Goal: Book appointment/travel/reservation

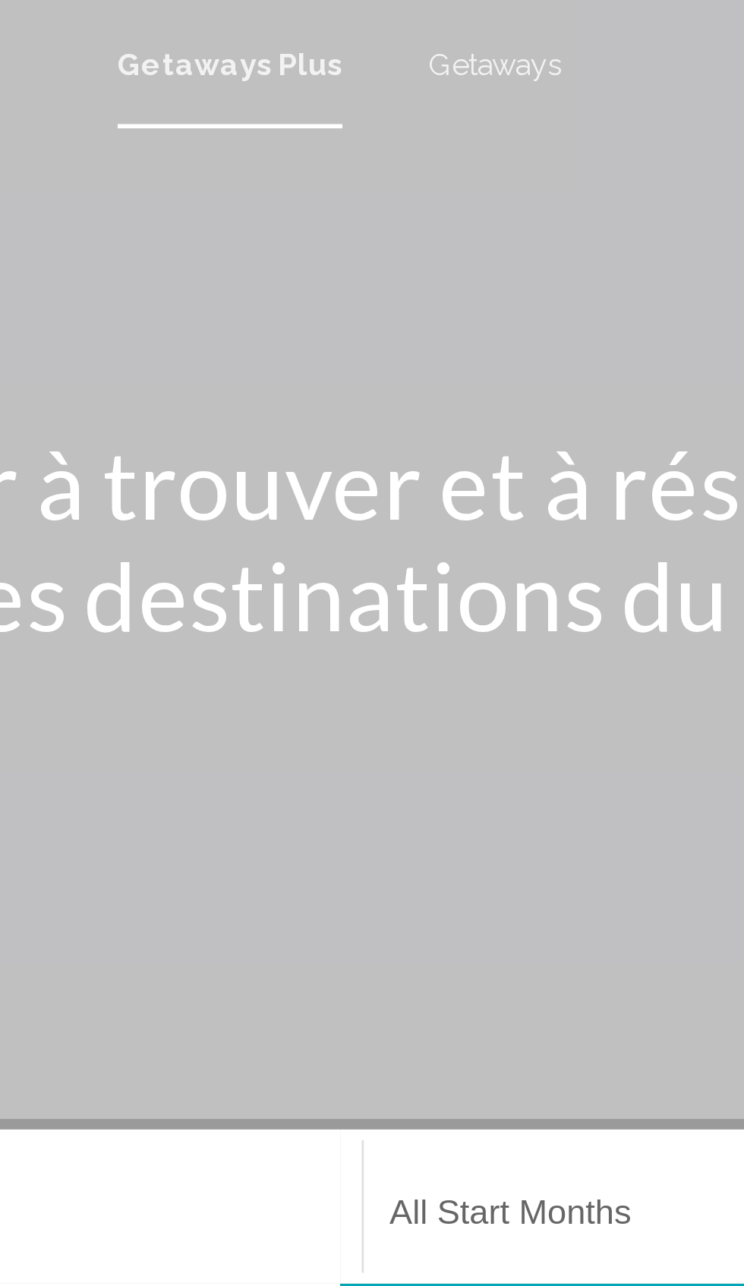
click at [431, 24] on span "Getaways" at bounding box center [427, 23] width 48 height 12
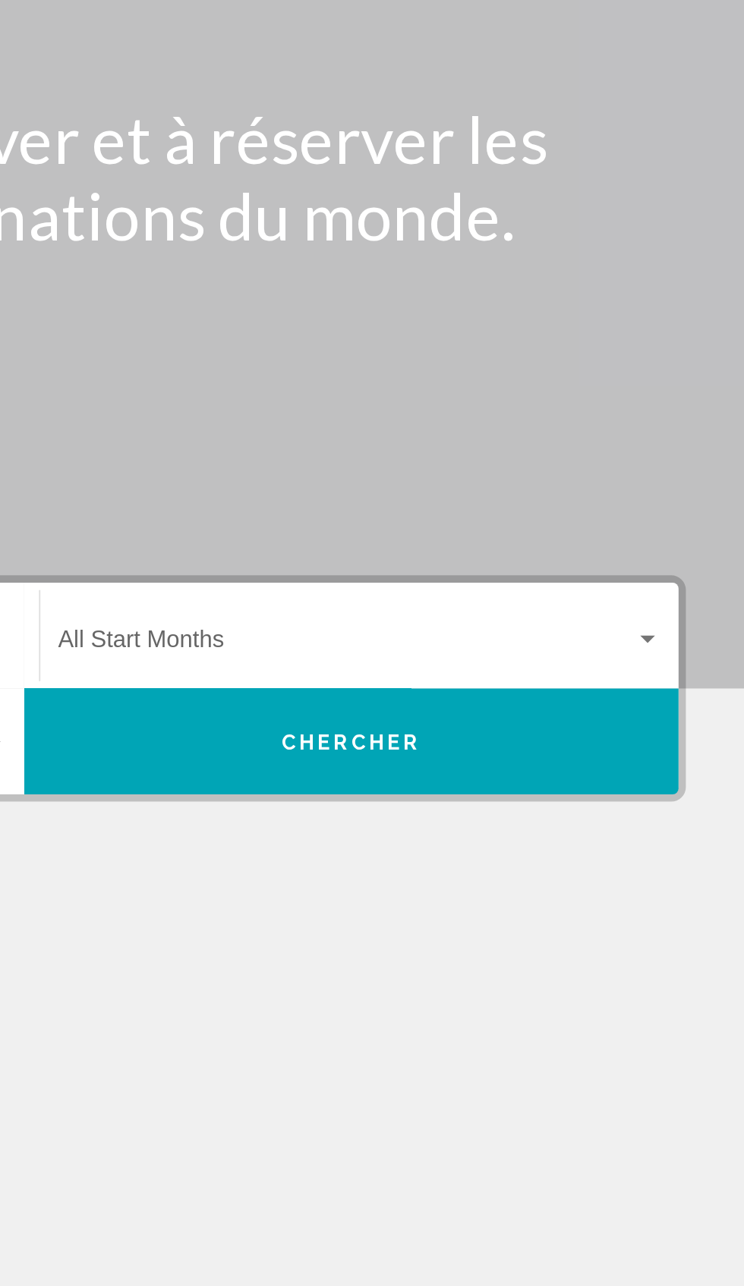
click at [695, 430] on div "Search widget" at bounding box center [694, 430] width 8 height 4
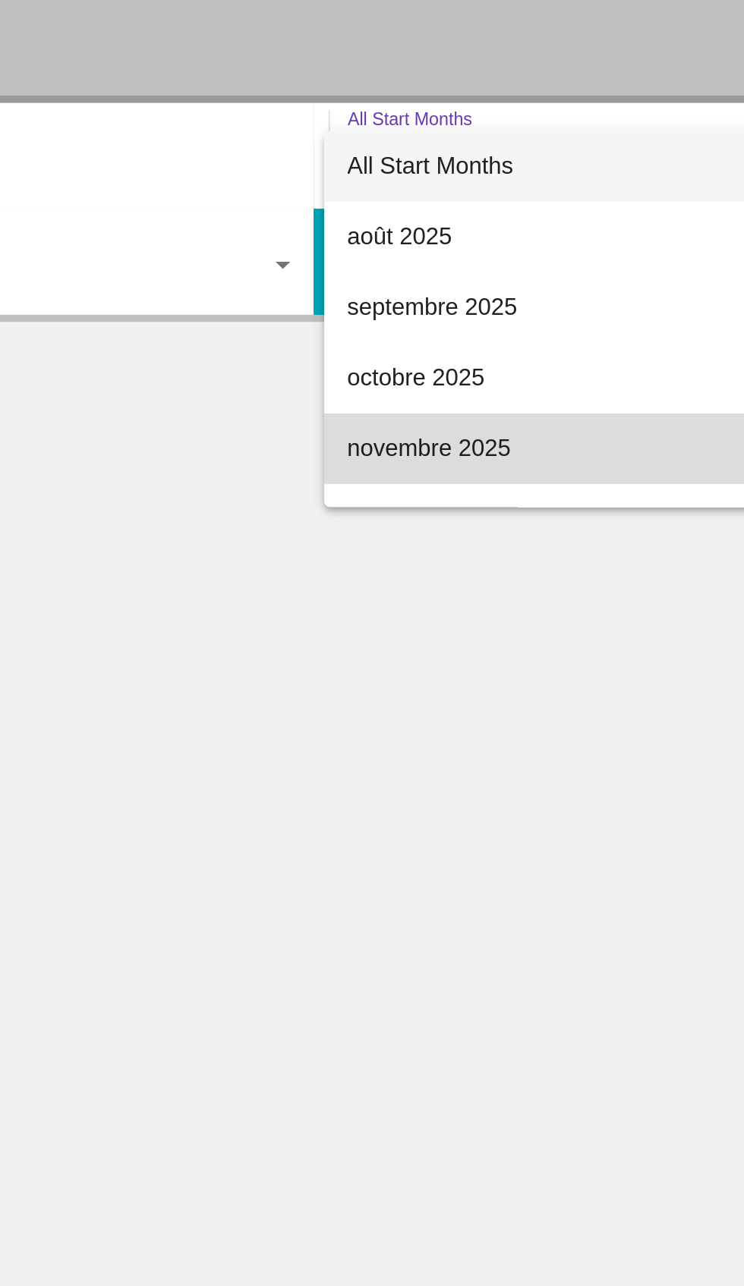
click at [416, 584] on span "novembre 2025" at bounding box center [544, 579] width 311 height 36
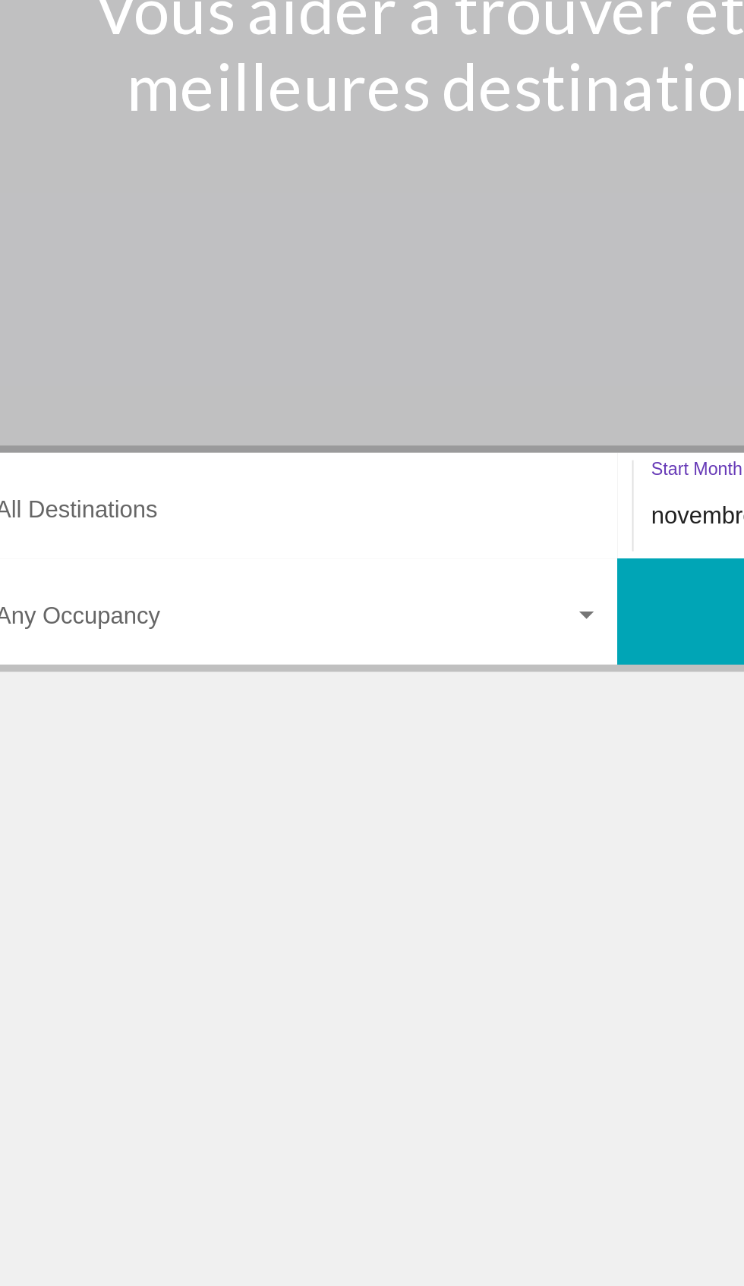
click at [105, 426] on input "Destination All Destinations" at bounding box center [207, 433] width 312 height 14
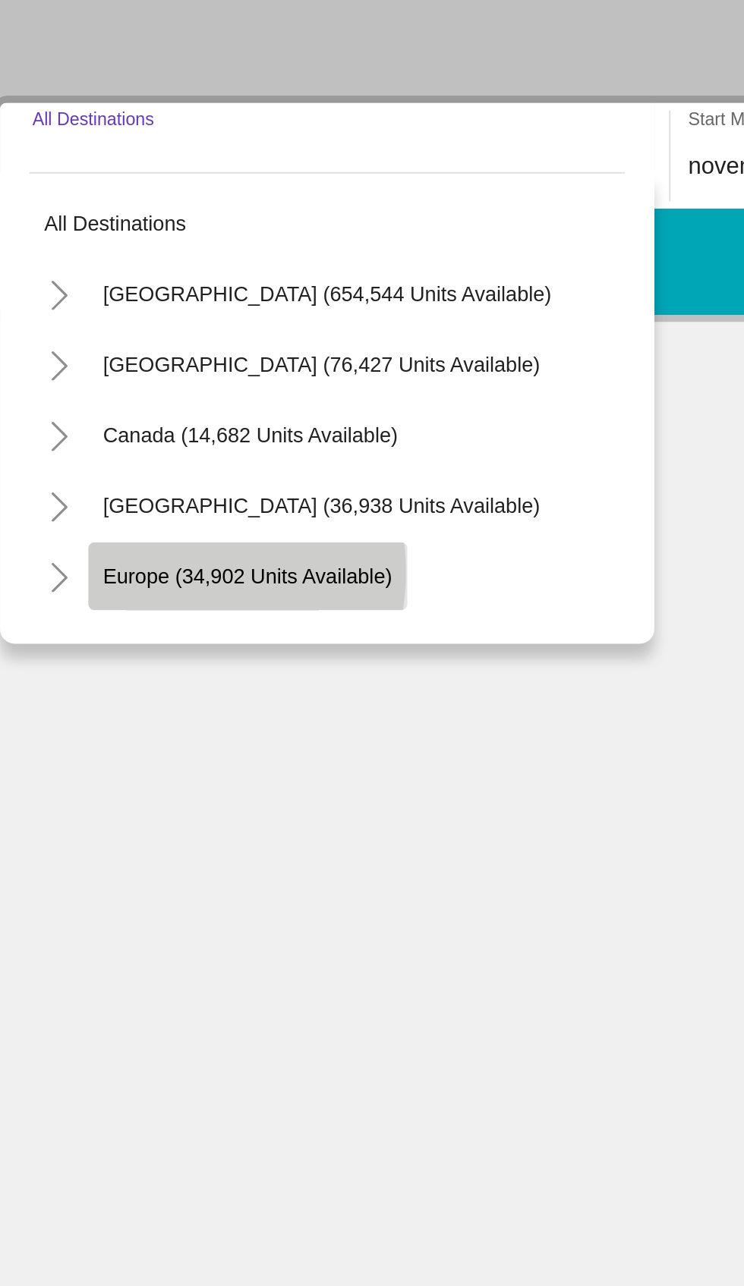
click at [121, 642] on span "Europe (34,902 units available)" at bounding box center [161, 645] width 149 height 12
type input "**********"
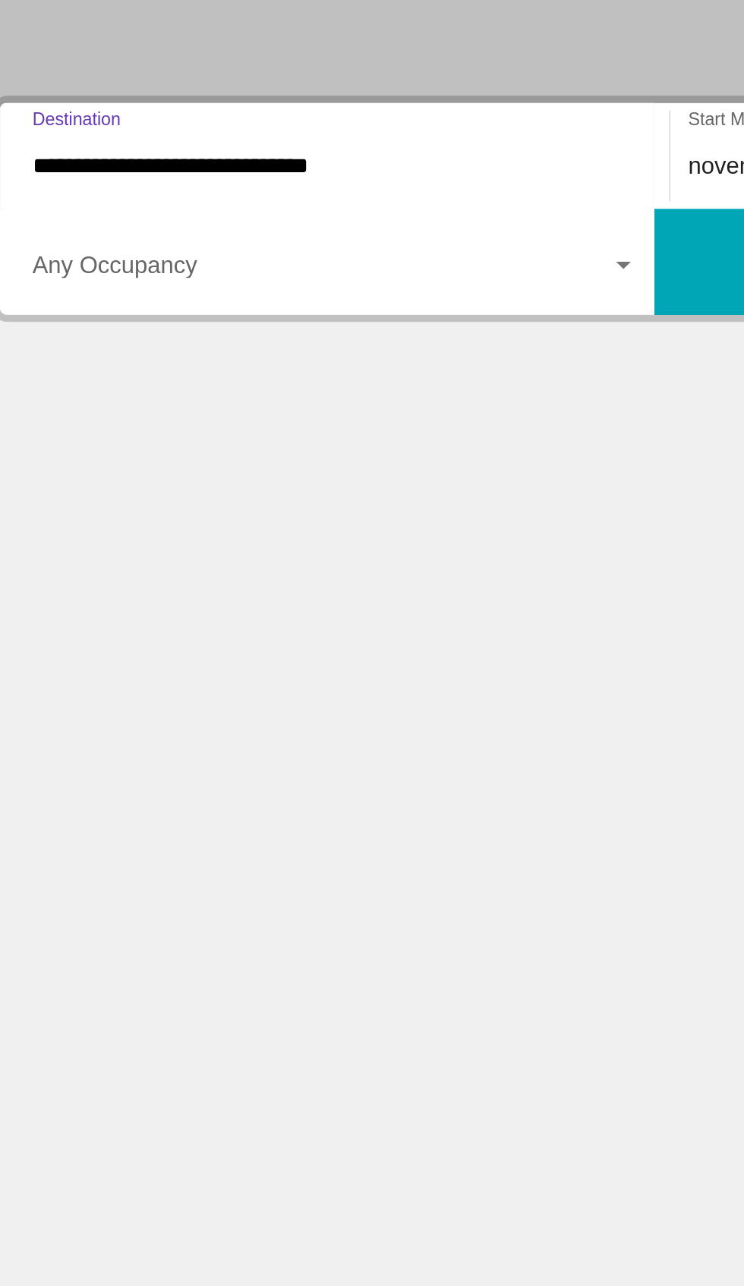
click at [346, 488] on span "Search widget" at bounding box center [200, 488] width 298 height 14
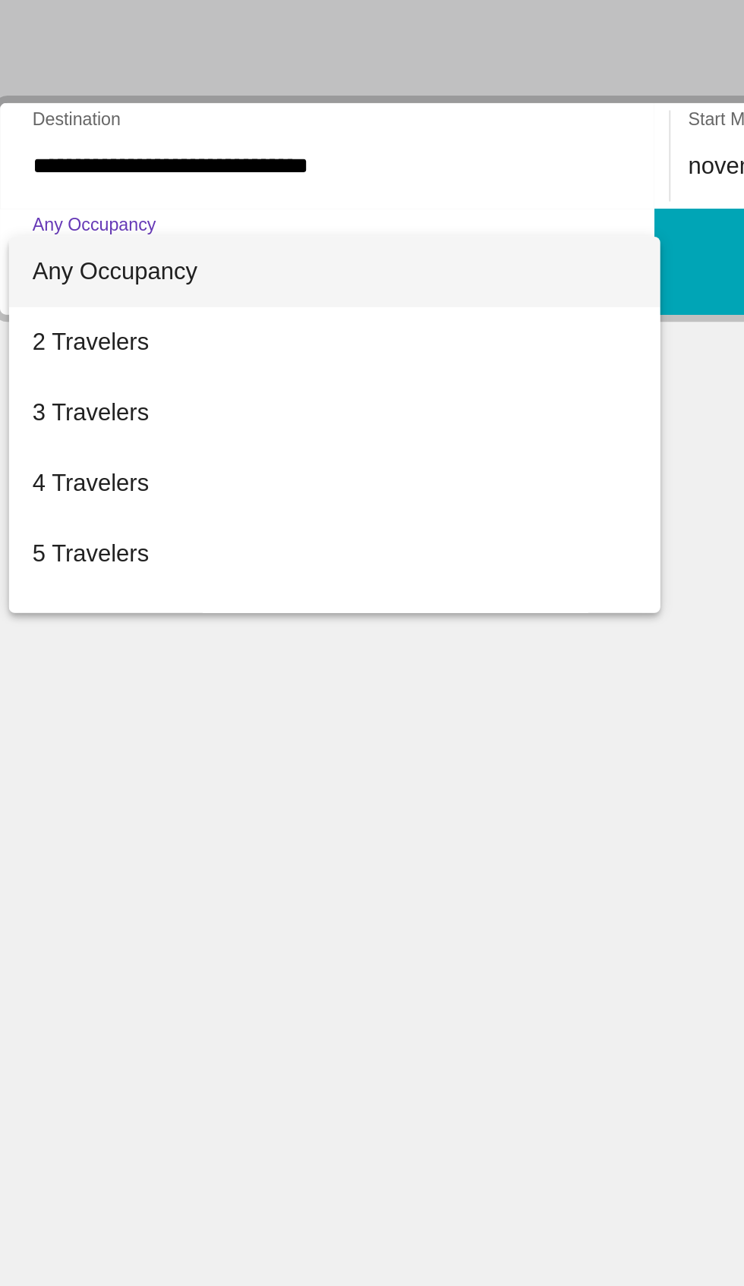
click at [132, 779] on div at bounding box center [372, 643] width 744 height 1286
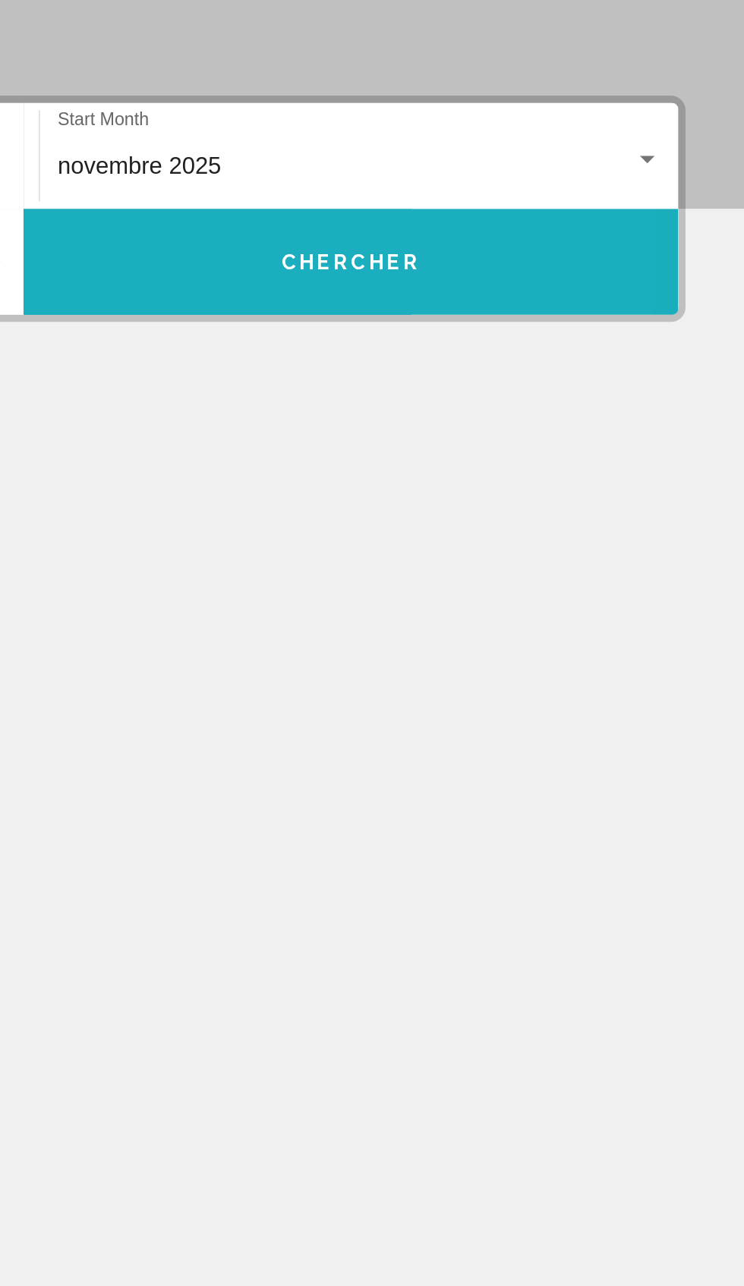
click at [455, 488] on button "Chercher" at bounding box center [541, 482] width 338 height 55
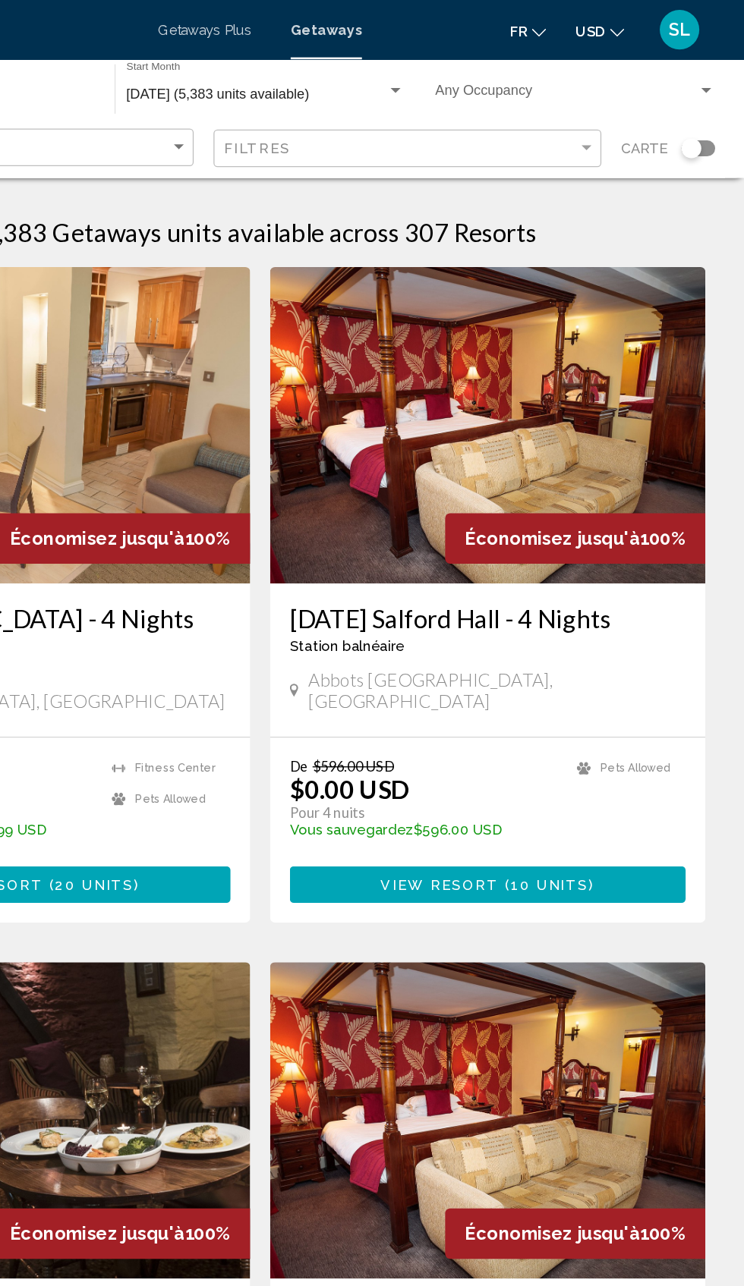
click at [712, 112] on div "Search widget" at bounding box center [708, 114] width 26 height 12
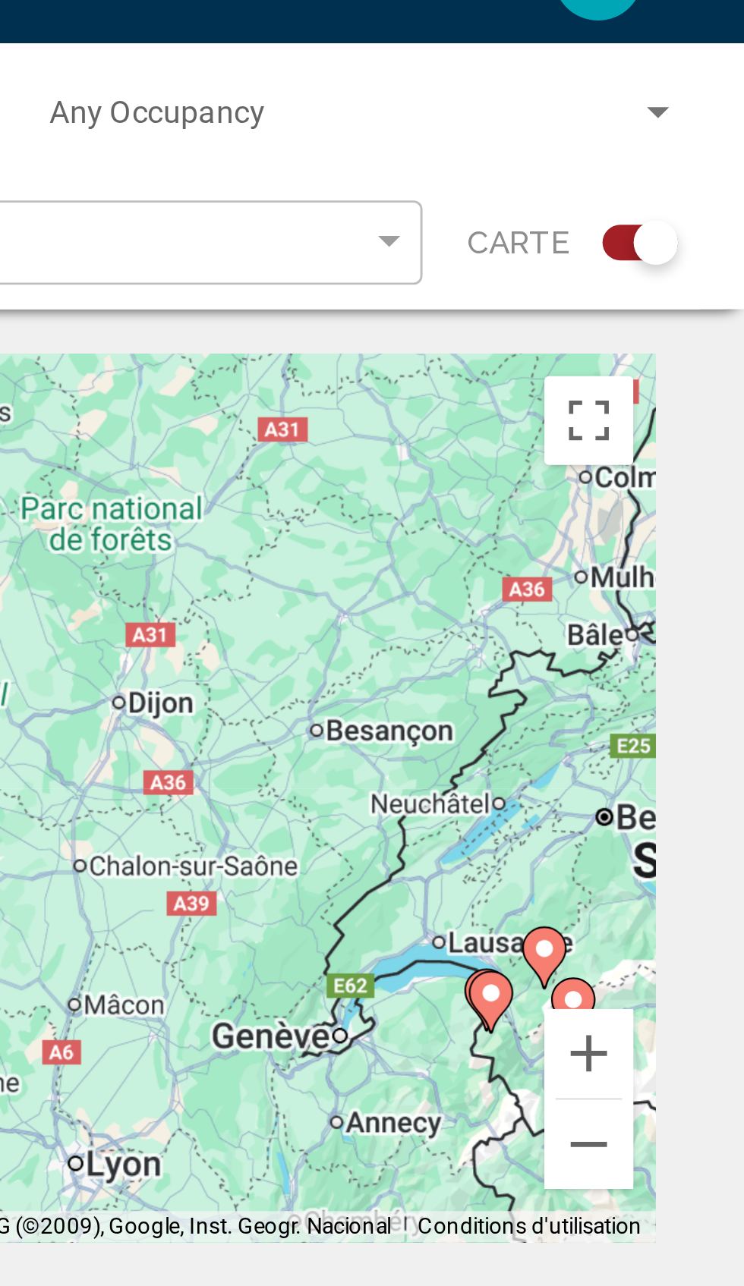
click at [533, 74] on span "Search widget" at bounding box center [606, 73] width 200 height 12
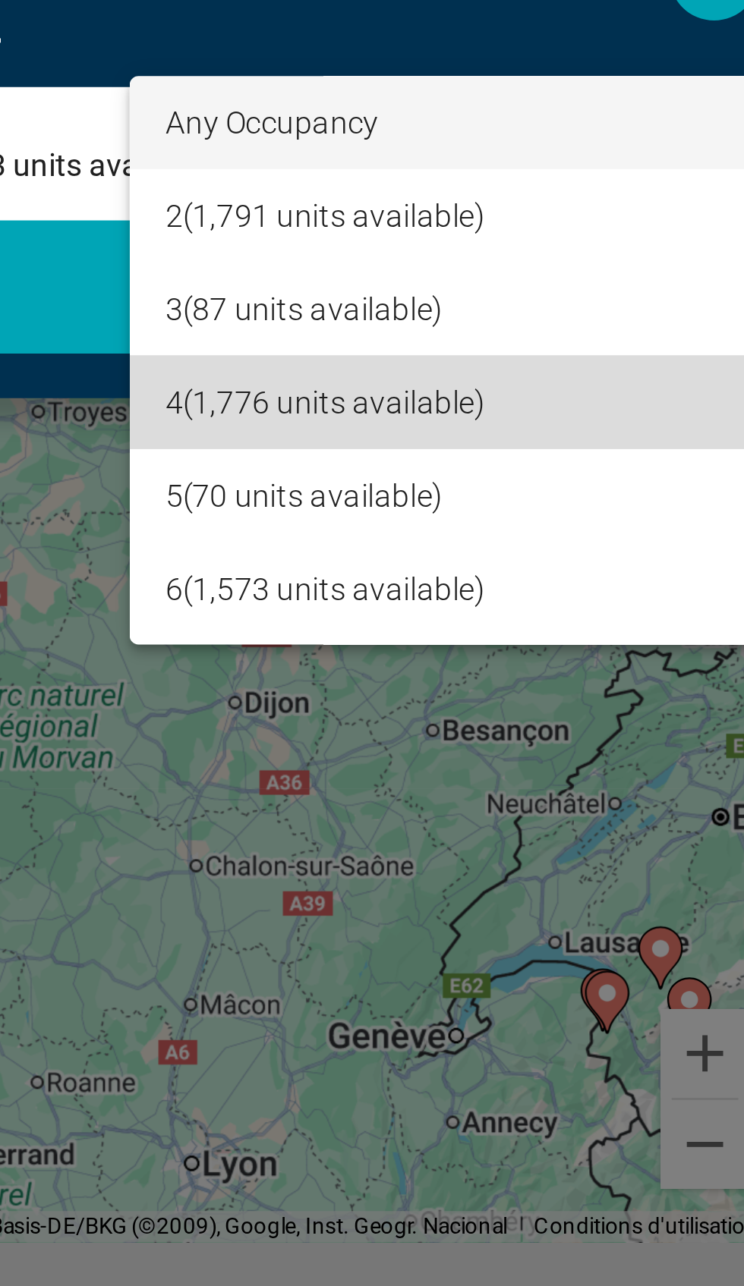
click at [524, 166] on span "4 (1,776 units available)" at bounding box center [613, 169] width 214 height 32
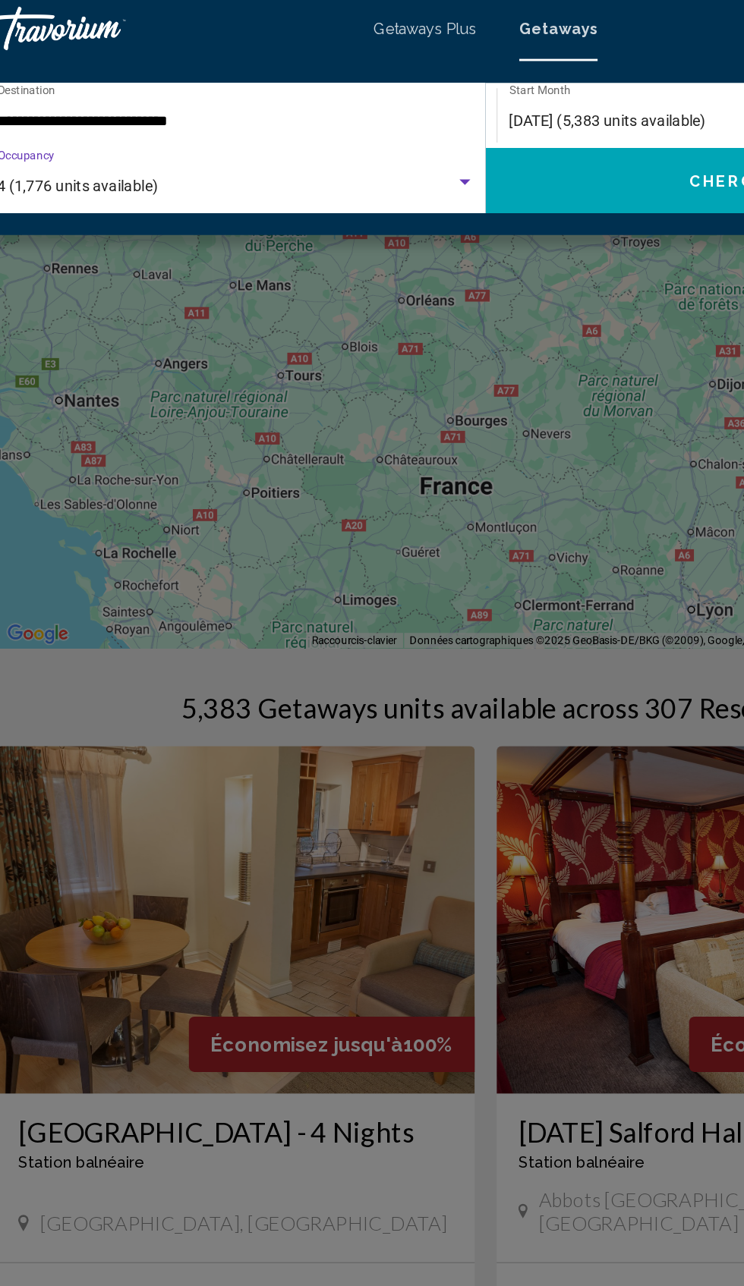
click at [462, 128] on button "Chercher" at bounding box center [550, 129] width 357 height 46
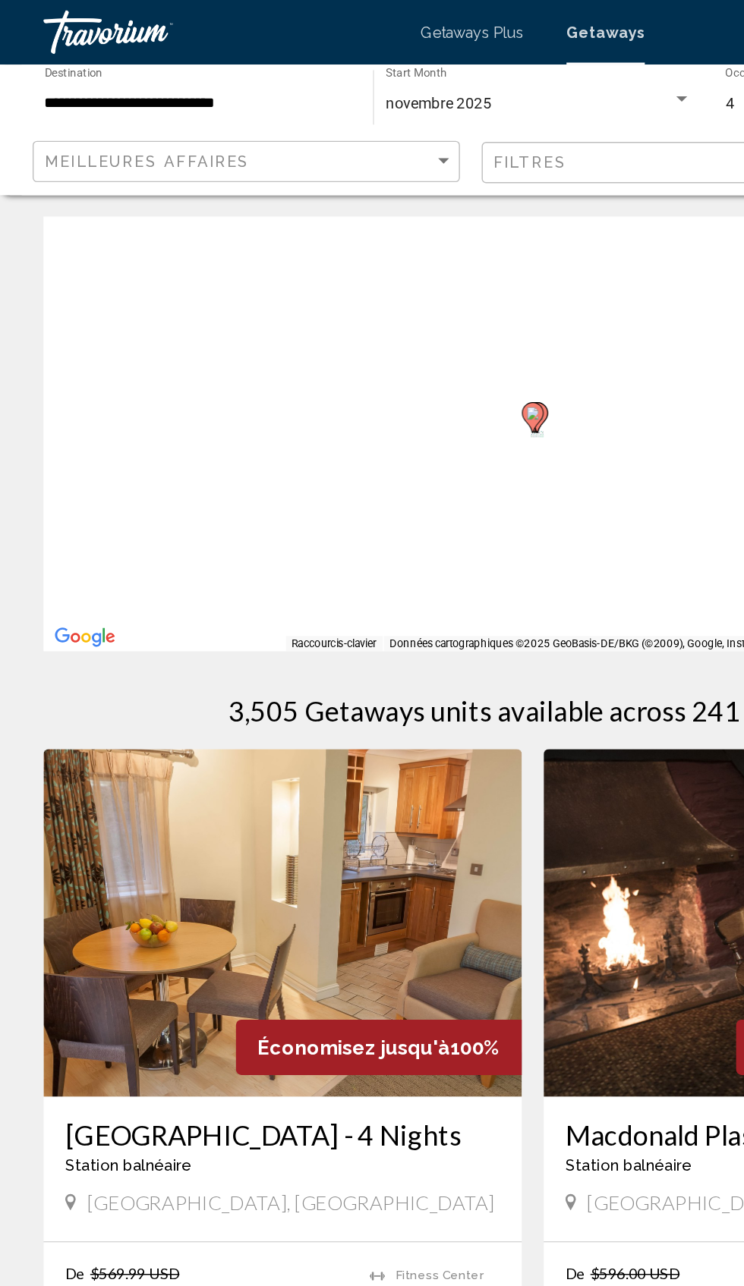
click at [84, 285] on div "Pour activer le glissement du marqueur avec le clavier, appuyez sur Alt+Entrée.…" at bounding box center [371, 304] width 683 height 304
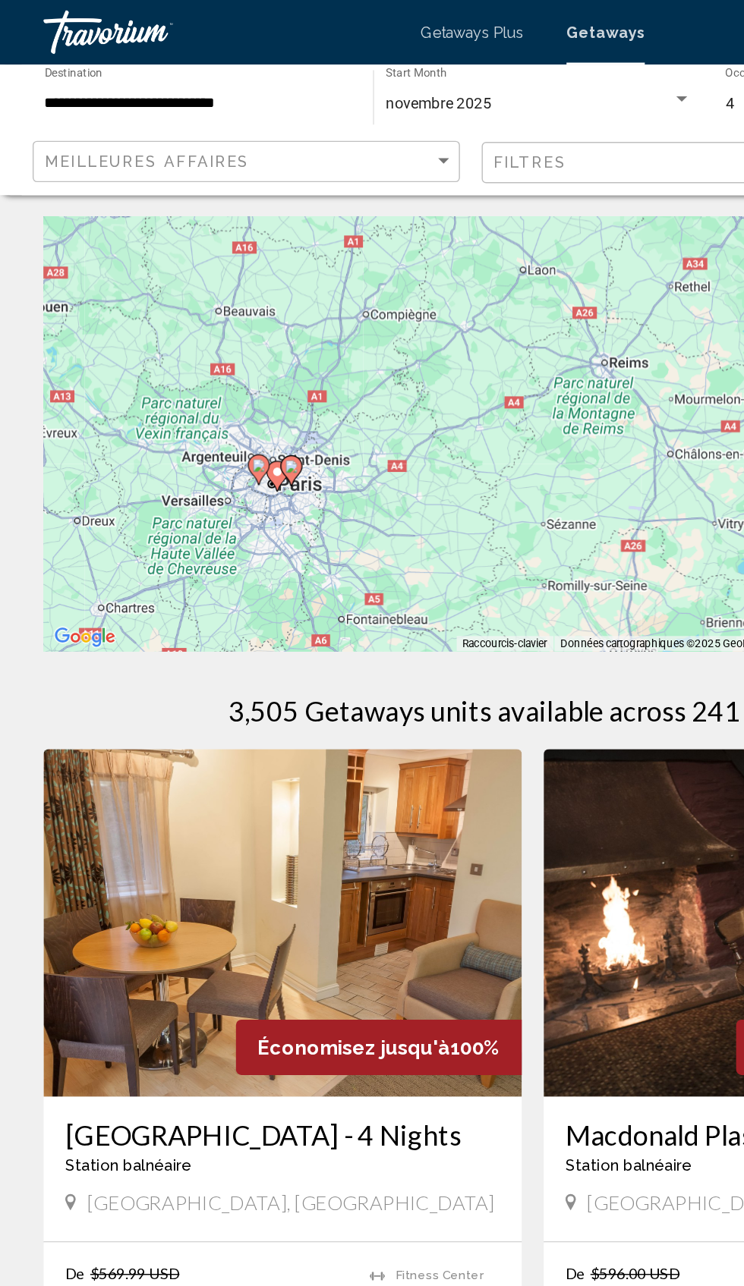
type input "**********"
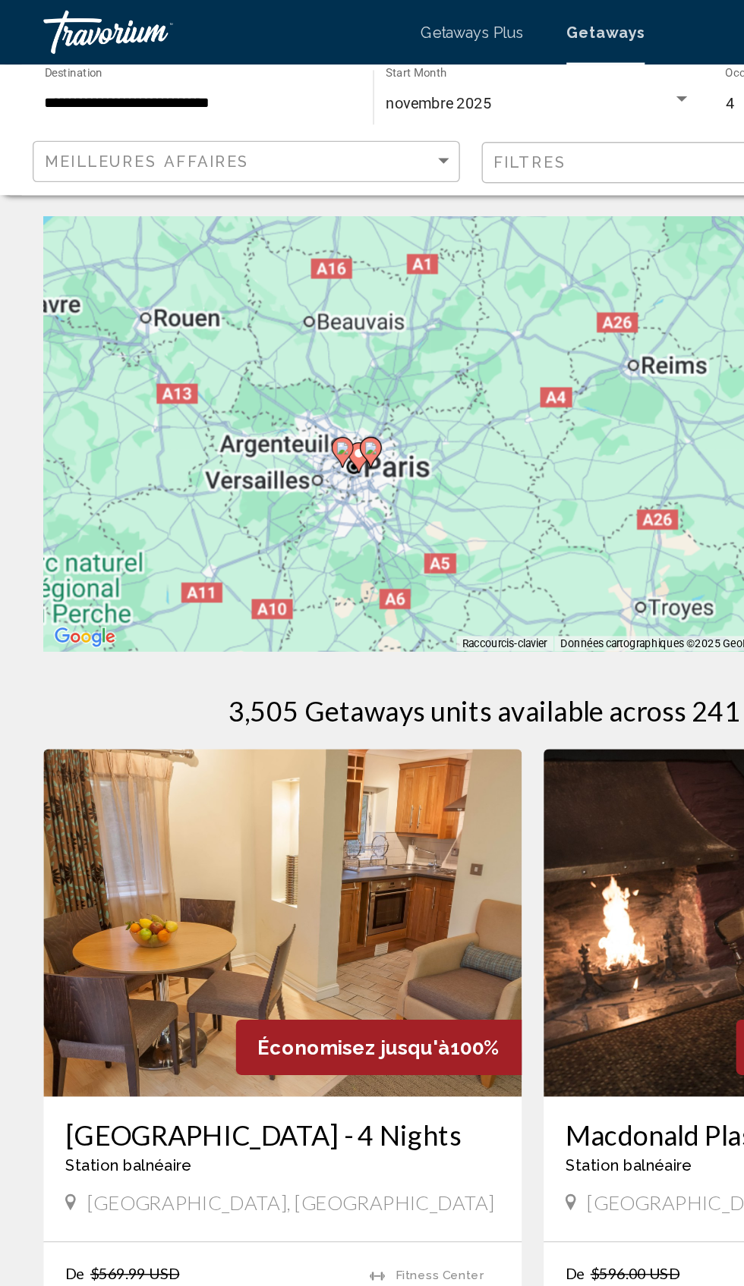
click at [190, 332] on div "Pour activer le glissement du marqueur avec le clavier, appuyez sur Alt+Entrée.…" at bounding box center [371, 304] width 683 height 304
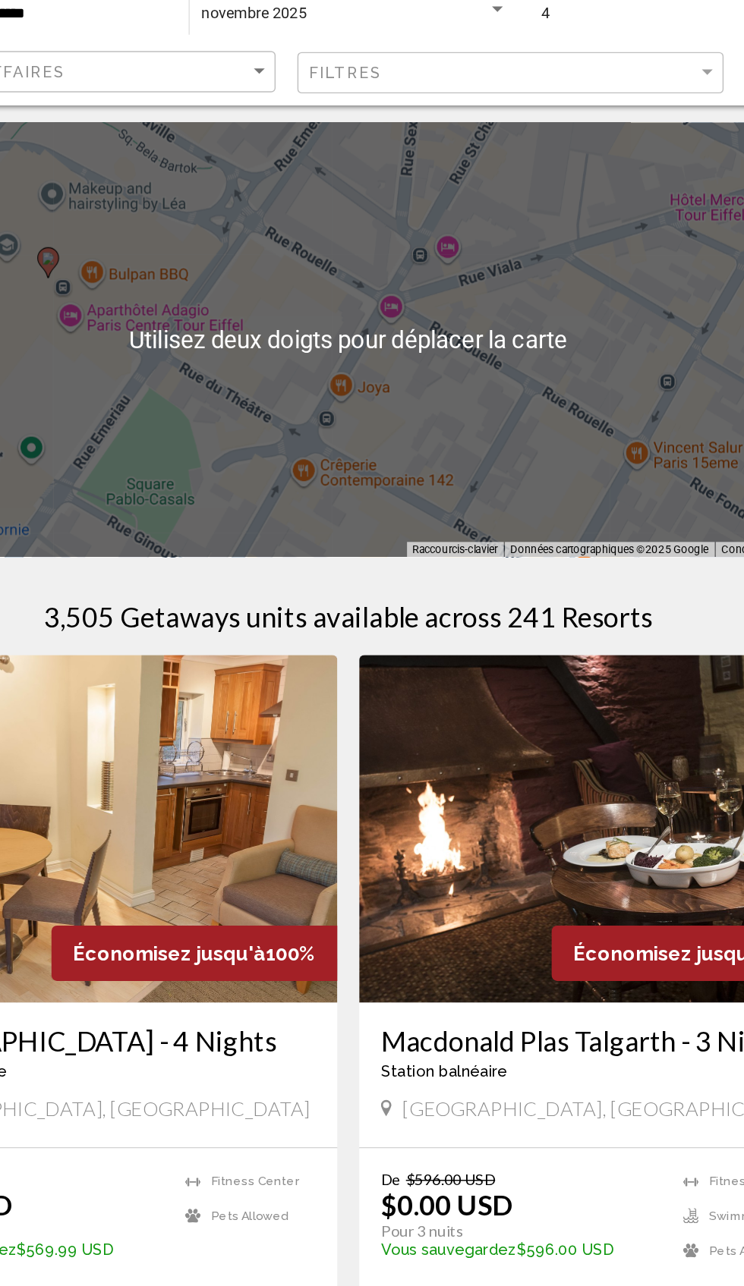
scroll to position [3, 0]
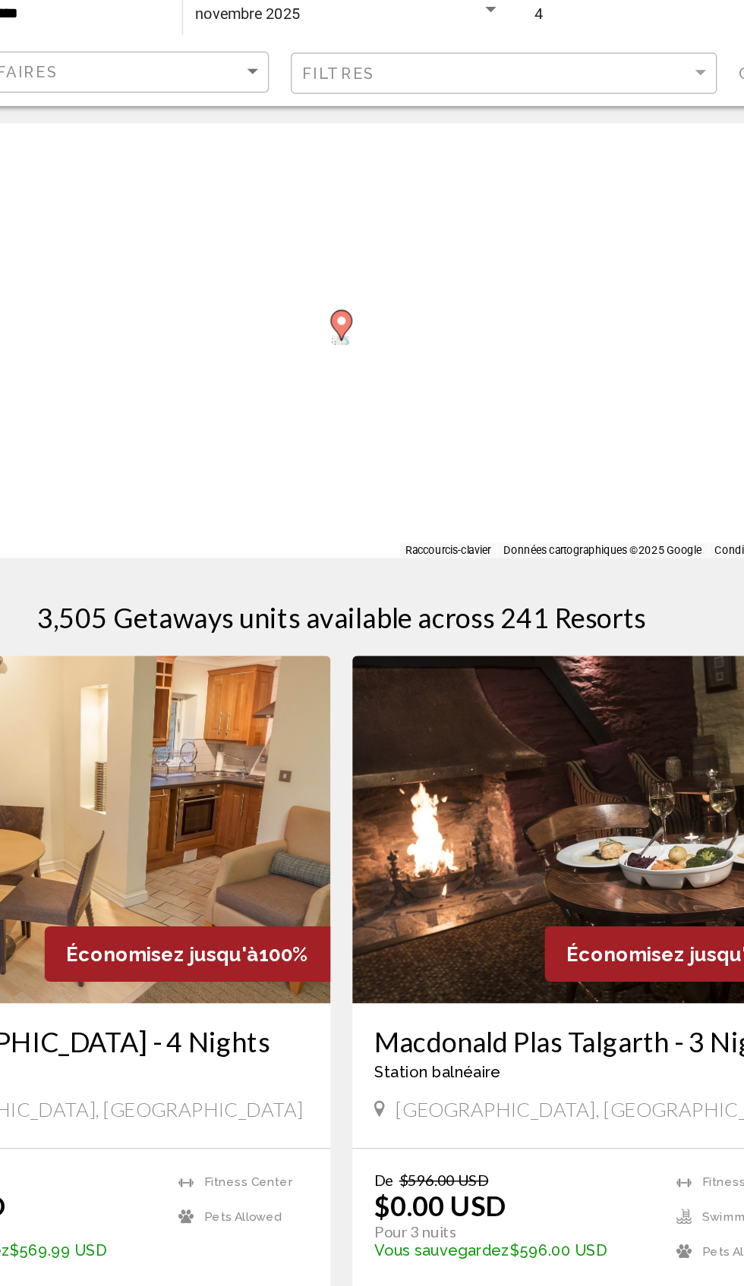
click at [358, 313] on div "Pour activer le glissement du marqueur avec le clavier, appuyez sur Alt+Entrée.…" at bounding box center [371, 301] width 683 height 304
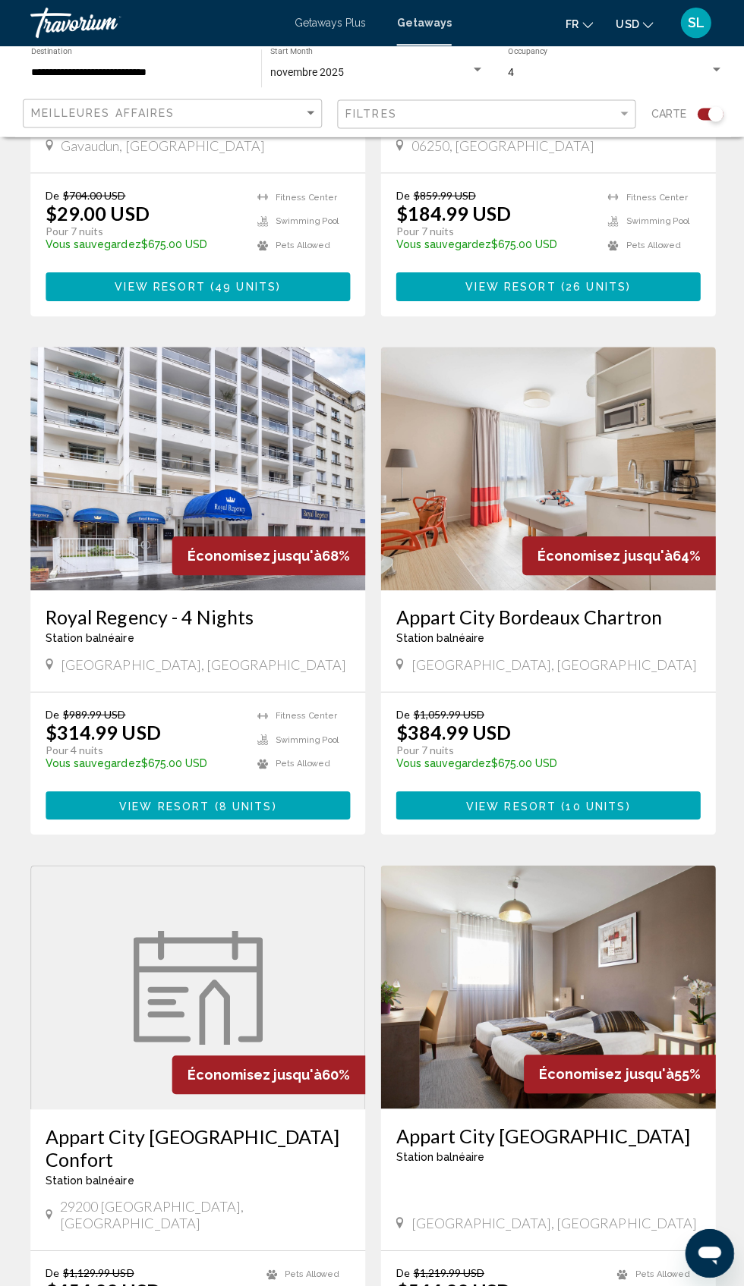
scroll to position [0, 0]
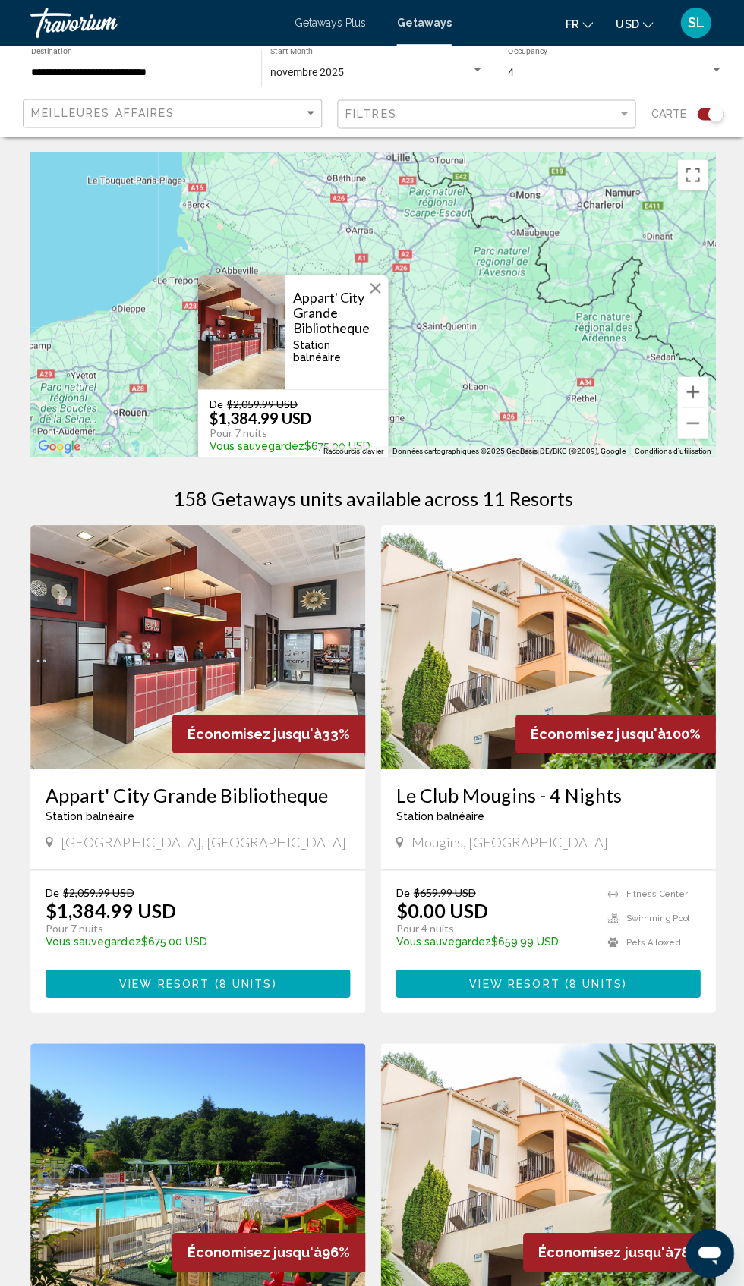
click at [359, 297] on h3 "Appart' City Grande Bibliotheque" at bounding box center [335, 312] width 87 height 46
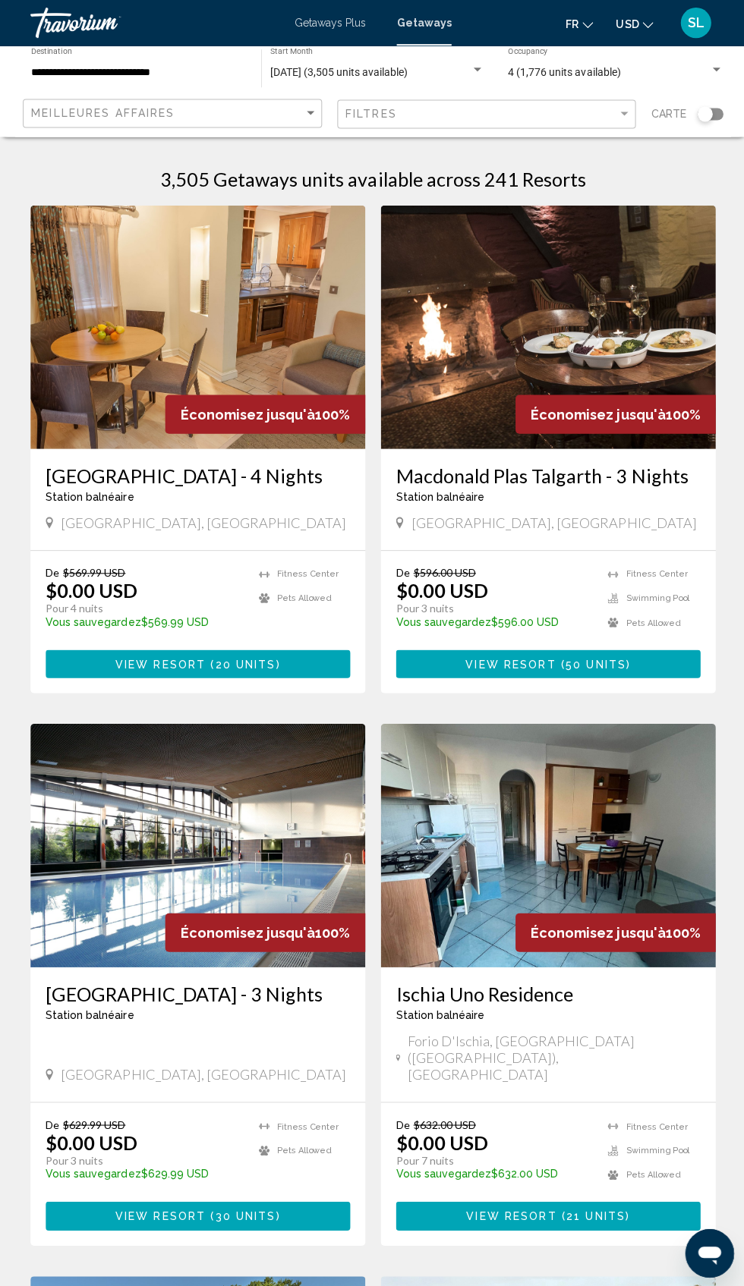
click at [691, 114] on div "Search widget" at bounding box center [702, 114] width 37 height 12
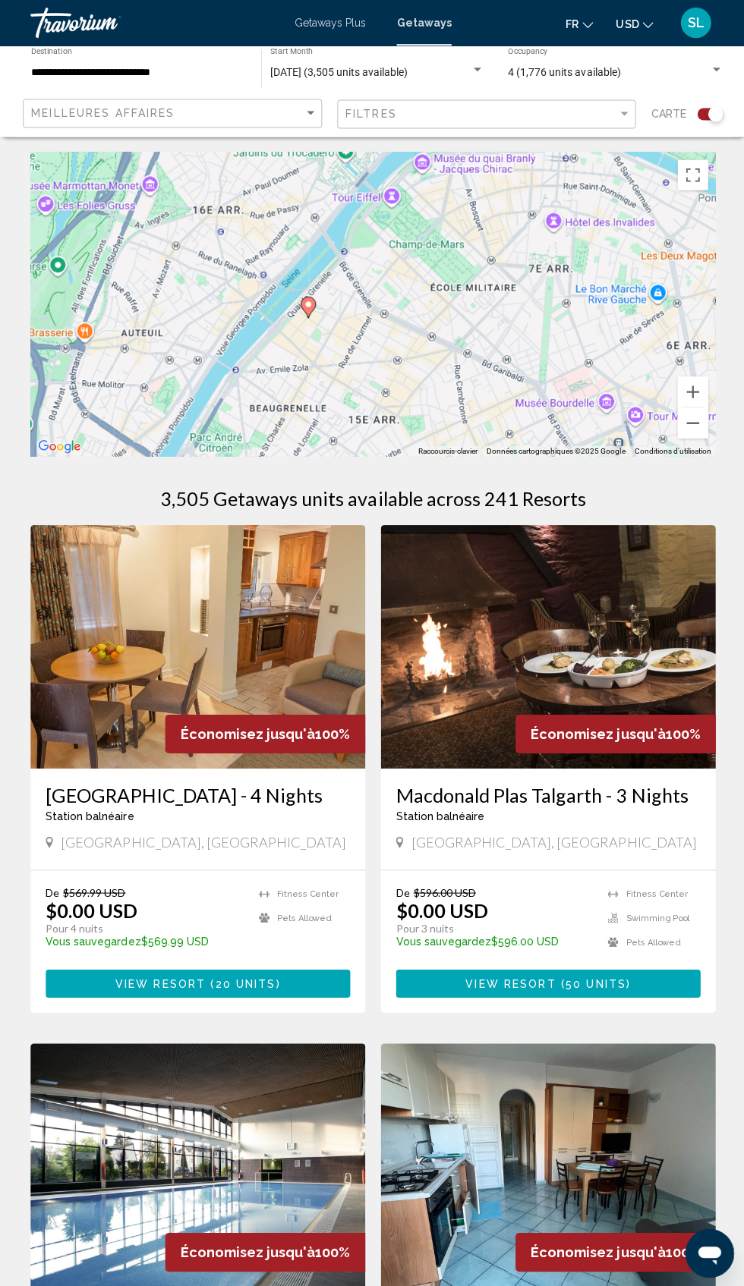
click at [301, 314] on div "Pour activer le glissement du marqueur avec le clavier, appuyez sur Alt+Entrée.…" at bounding box center [371, 304] width 683 height 304
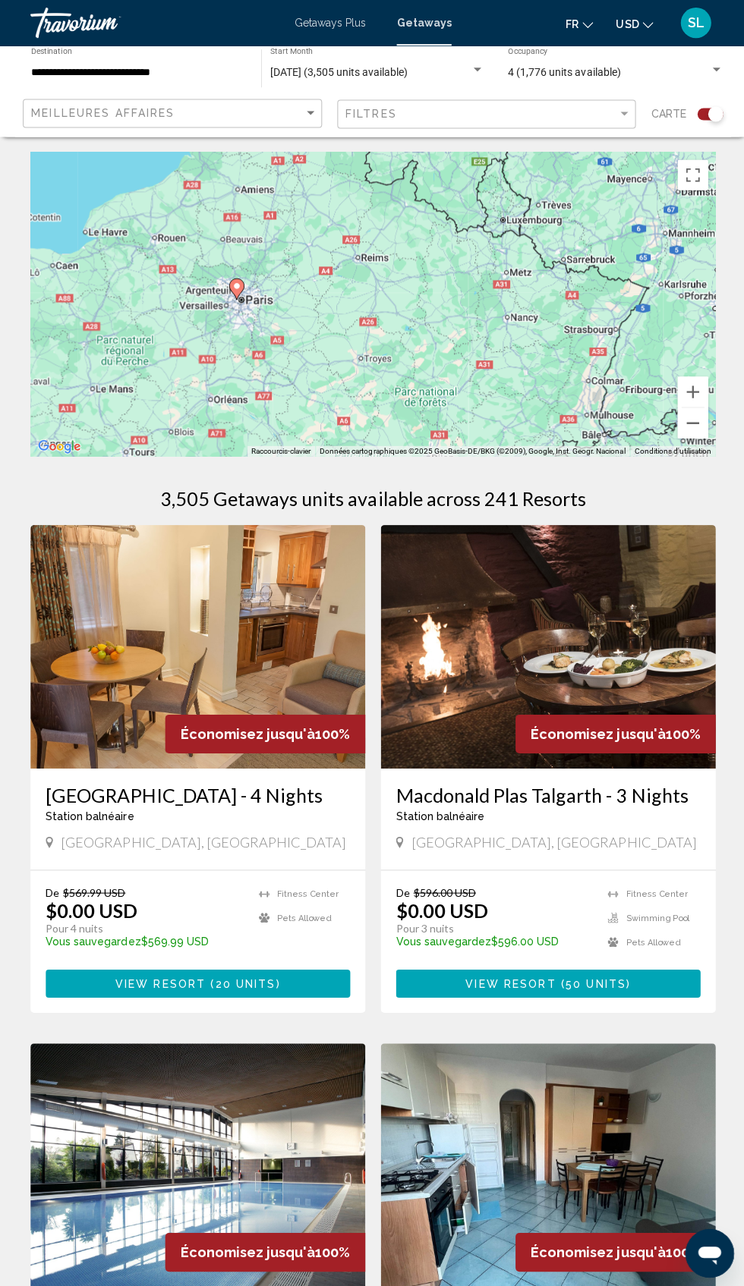
type input "**********"
click at [228, 288] on gmp-advanced-marker "Main content" at bounding box center [235, 288] width 15 height 23
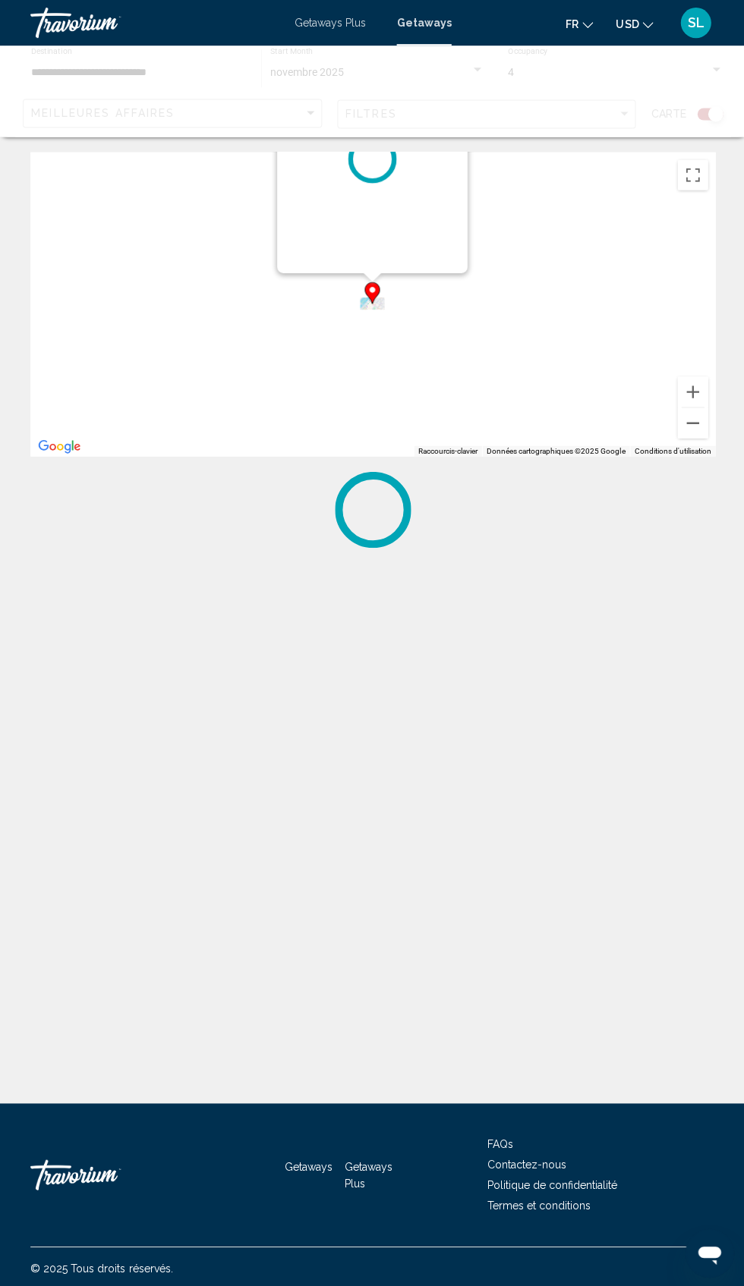
click at [320, 264] on div "Main content" at bounding box center [371, 159] width 190 height 228
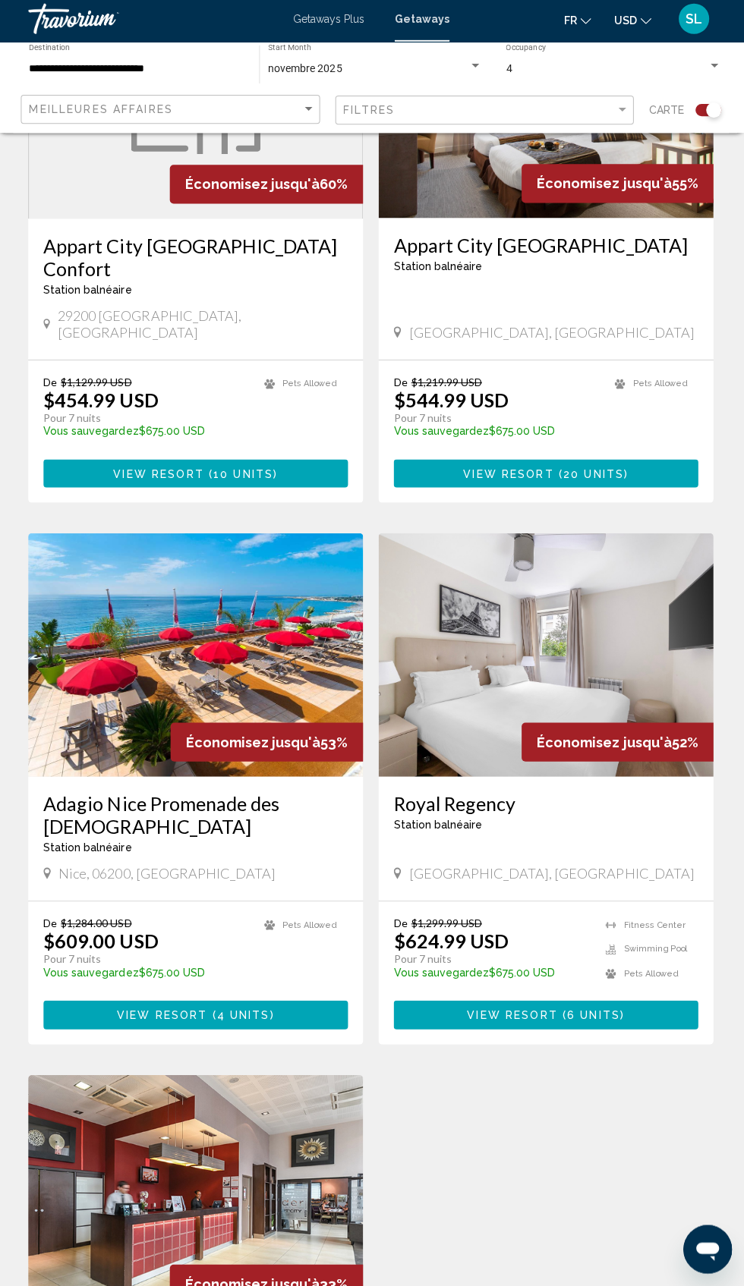
scroll to position [2124, 0]
